Goal: Entertainment & Leisure: Consume media (video, audio)

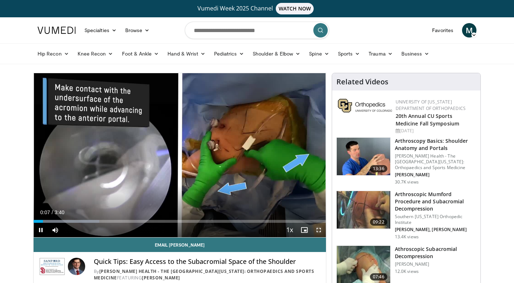
click at [315, 230] on span "Video Player" at bounding box center [319, 230] width 14 height 14
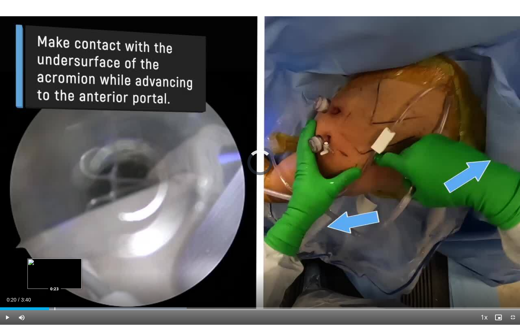
click at [55, 283] on div "Progress Bar" at bounding box center [55, 308] width 1 height 3
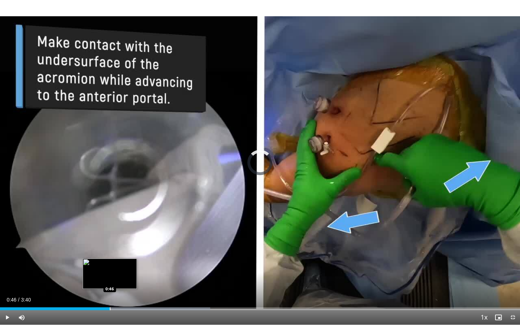
click at [110, 283] on div "Loaded : 40.42% 0:29 0:46" at bounding box center [260, 306] width 520 height 7
click at [101, 283] on div "Progress Bar" at bounding box center [101, 308] width 1 height 3
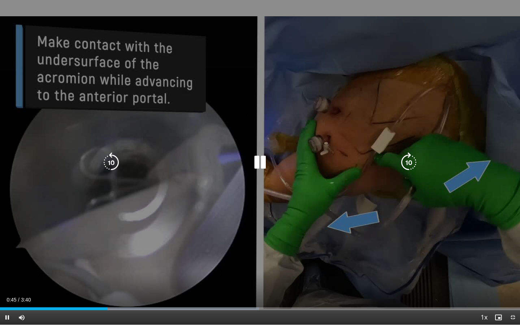
click at [258, 160] on icon "Video Player" at bounding box center [260, 162] width 20 height 20
click at [257, 163] on icon "Video Player" at bounding box center [260, 162] width 20 height 20
click at [262, 163] on icon "Video Player" at bounding box center [260, 162] width 20 height 20
click at [264, 168] on icon "Video Player" at bounding box center [260, 162] width 20 height 20
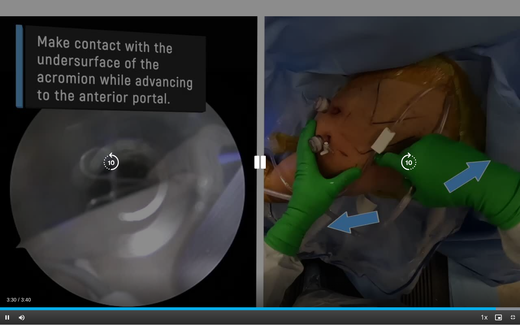
click at [262, 161] on icon "Video Player" at bounding box center [260, 162] width 20 height 20
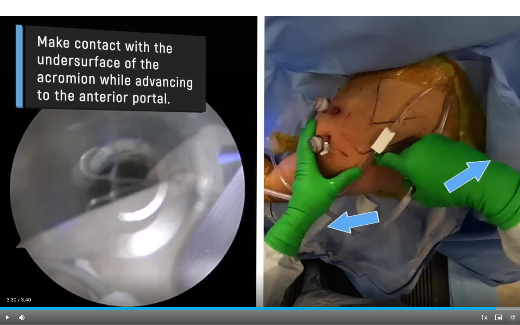
click at [512, 283] on span "Video Player" at bounding box center [513, 317] width 14 height 14
